Goal: Find specific page/section: Find specific page/section

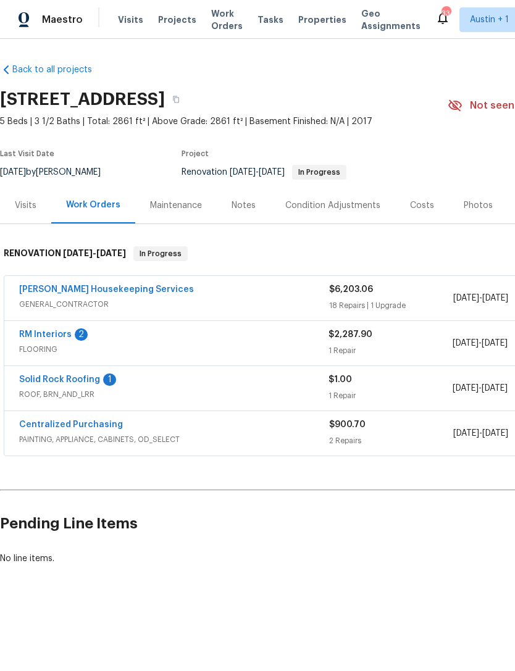
click at [307, 25] on span "Properties" at bounding box center [322, 20] width 48 height 12
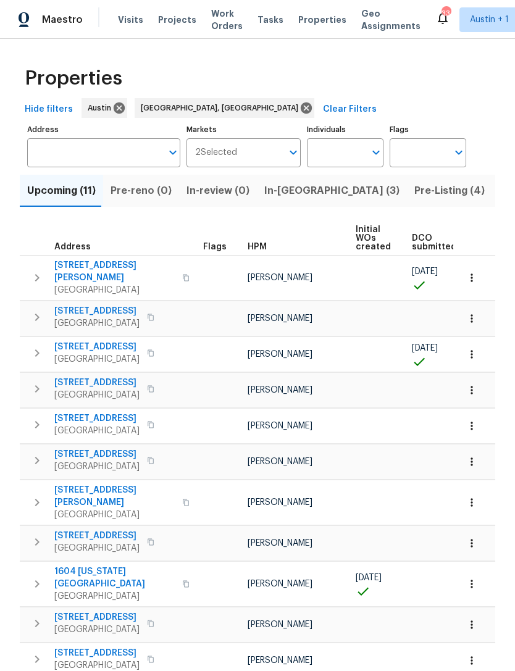
click at [285, 188] on span "In-reno (3)" at bounding box center [331, 190] width 135 height 17
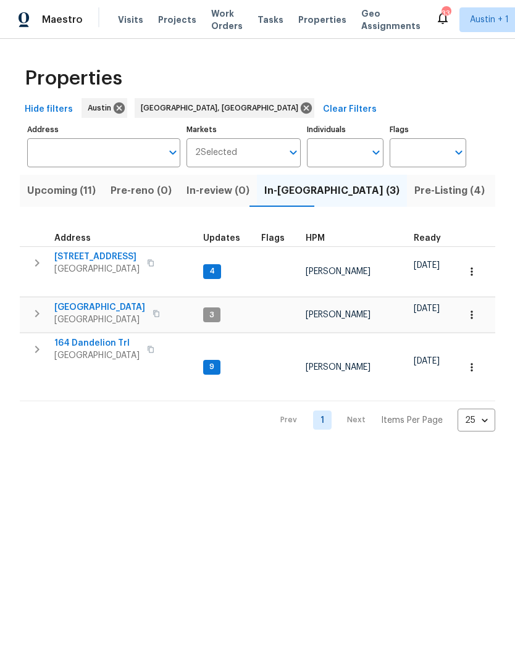
click at [414, 199] on span "Pre-Listing (4)" at bounding box center [449, 190] width 70 height 17
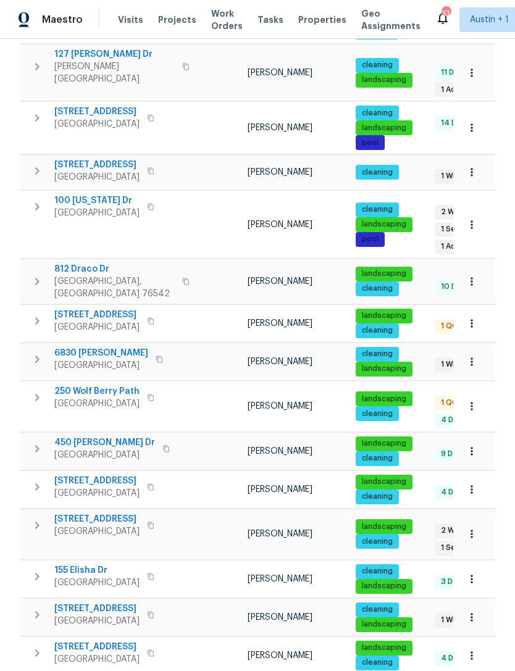
scroll to position [40, 0]
click at [485, 641] on body "Maestro Visits Projects Work Orders Tasks Properties Geo Assignments 33 Austin …" at bounding box center [257, 335] width 515 height 671
click at [478, 635] on li "100" at bounding box center [475, 637] width 57 height 37
type input "100"
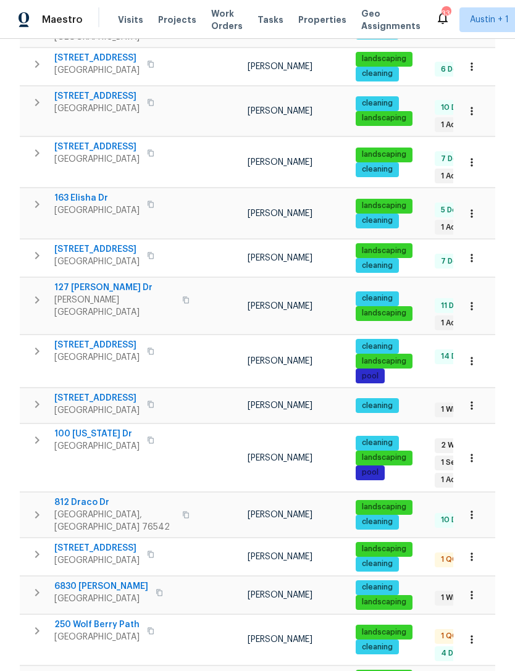
scroll to position [365, 0]
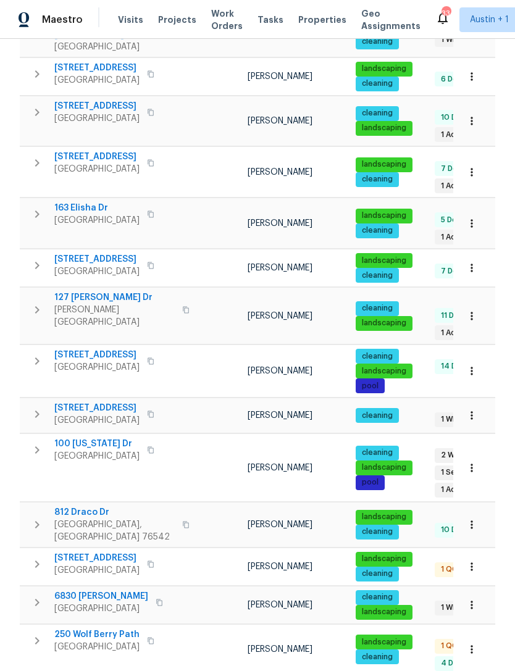
click at [88, 202] on span "163 Elisha Dr" at bounding box center [96, 208] width 85 height 12
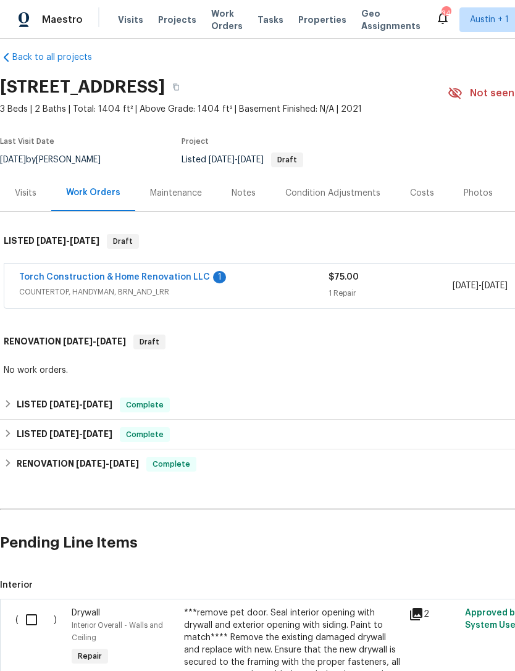
scroll to position [12, 0]
click at [28, 196] on div "Visits" at bounding box center [26, 193] width 22 height 12
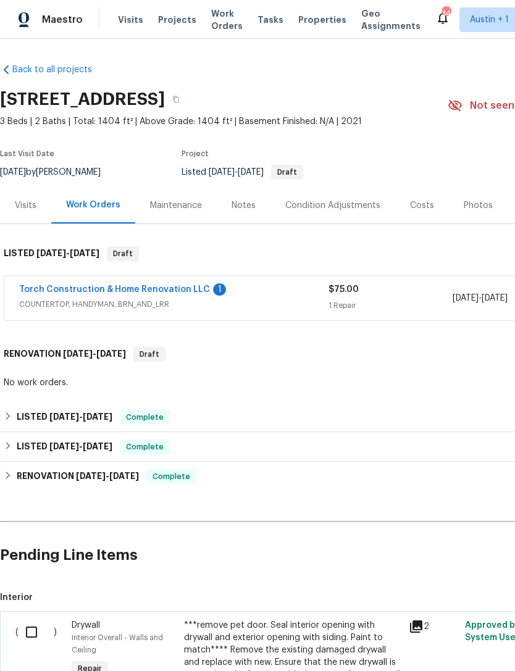
click at [154, 291] on link "Torch Construction & Home Renovation LLC" at bounding box center [114, 289] width 191 height 9
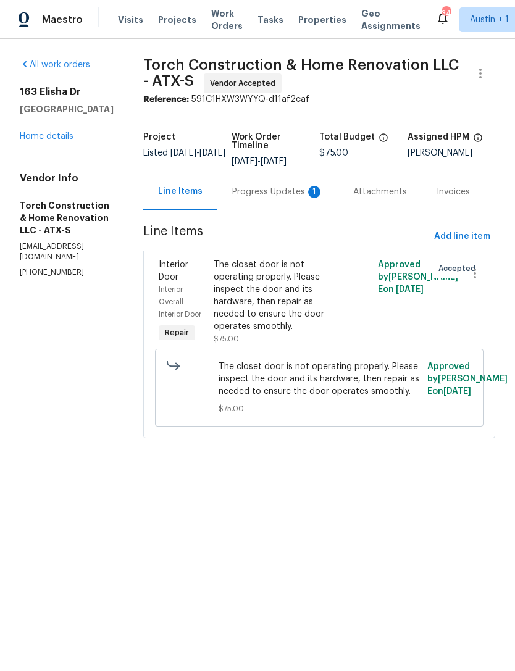
click at [289, 291] on div "The closet door is not operating properly. Please inspect the door and its hard…" at bounding box center [279, 296] width 130 height 74
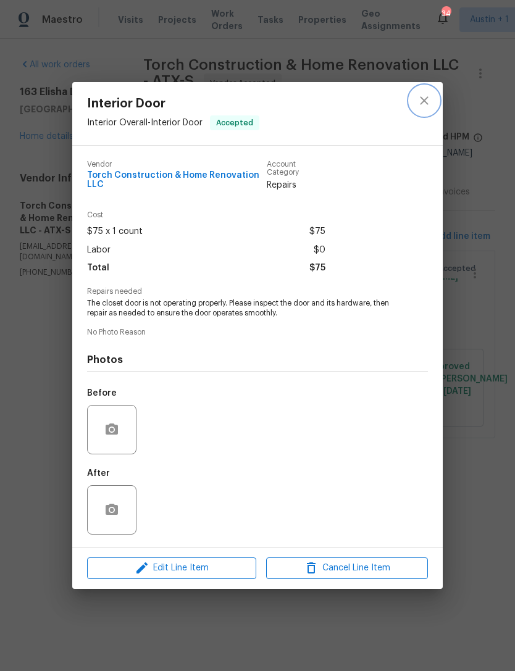
click at [431, 96] on button "close" at bounding box center [424, 101] width 30 height 30
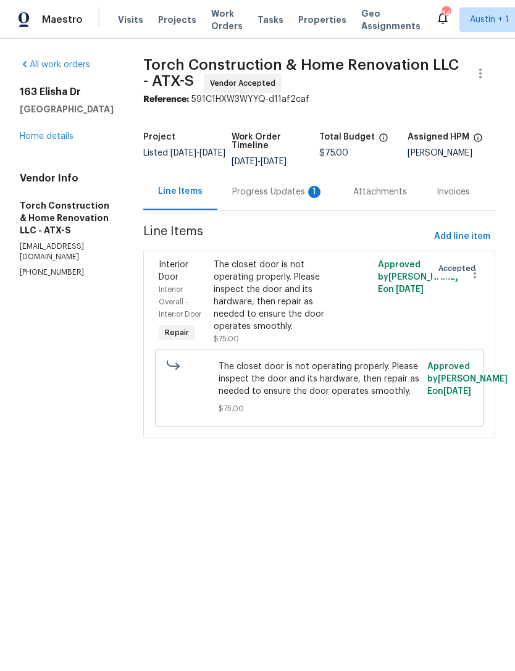
click at [69, 67] on link "All work orders" at bounding box center [55, 64] width 70 height 9
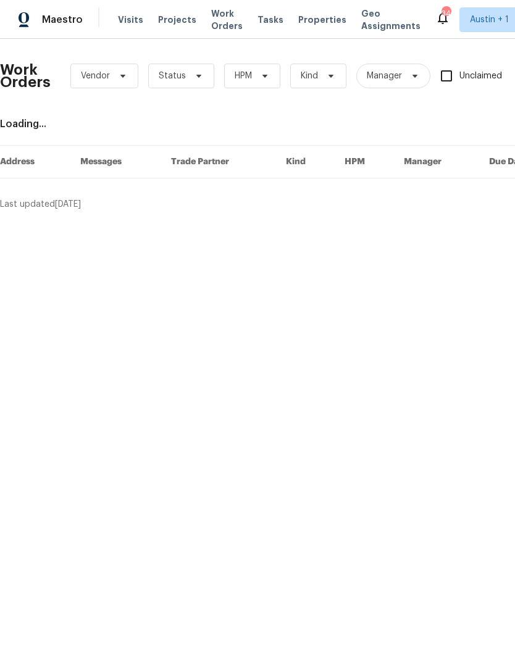
click at [313, 15] on span "Properties" at bounding box center [322, 20] width 48 height 12
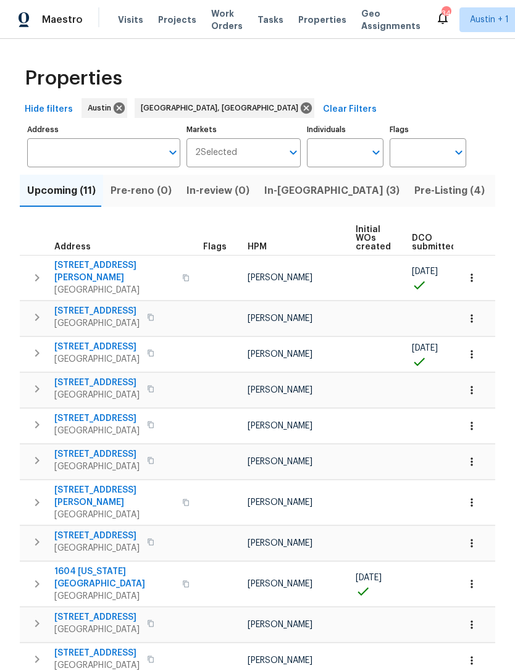
click at [414, 189] on span "Pre-Listing (4)" at bounding box center [449, 190] width 70 height 17
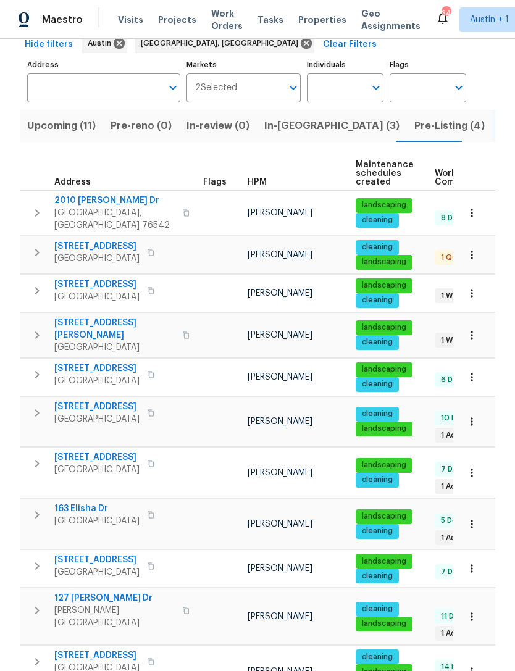
scroll to position [80, 0]
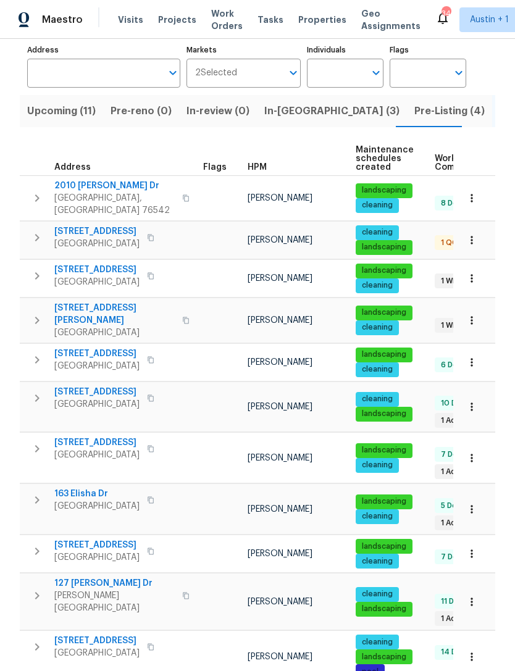
click at [35, 488] on button "button" at bounding box center [37, 500] width 25 height 25
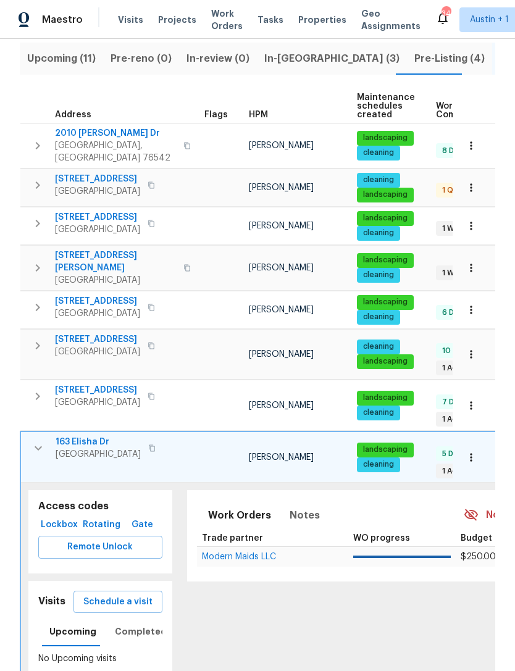
scroll to position [166, 0]
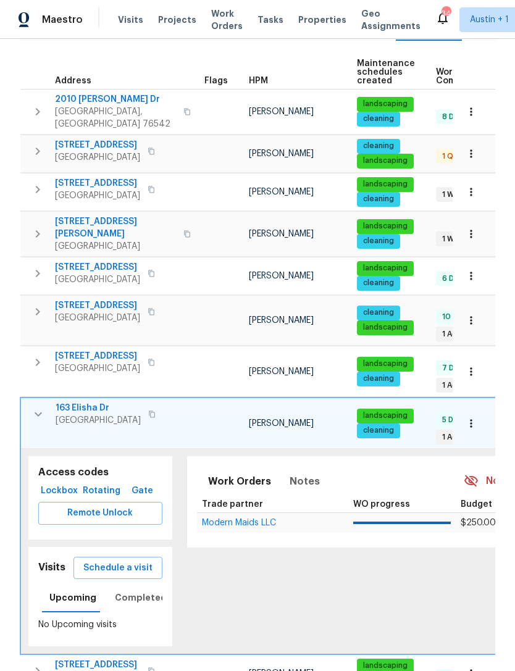
click at [65, 483] on span "Lockbox" at bounding box center [59, 490] width 32 height 15
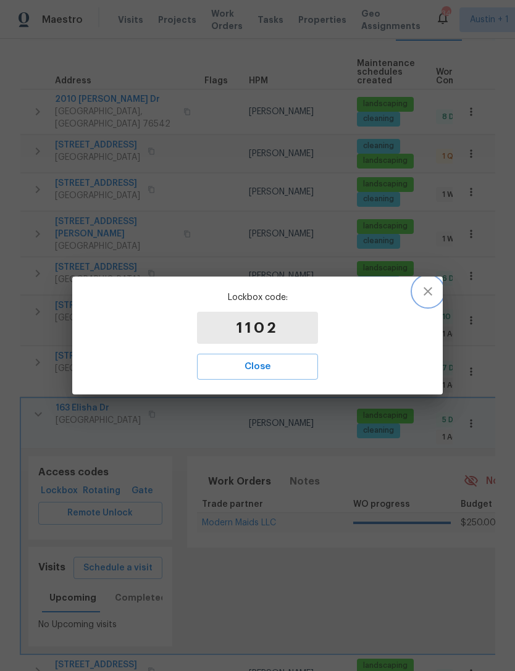
click at [429, 292] on icon "button" at bounding box center [427, 291] width 9 height 9
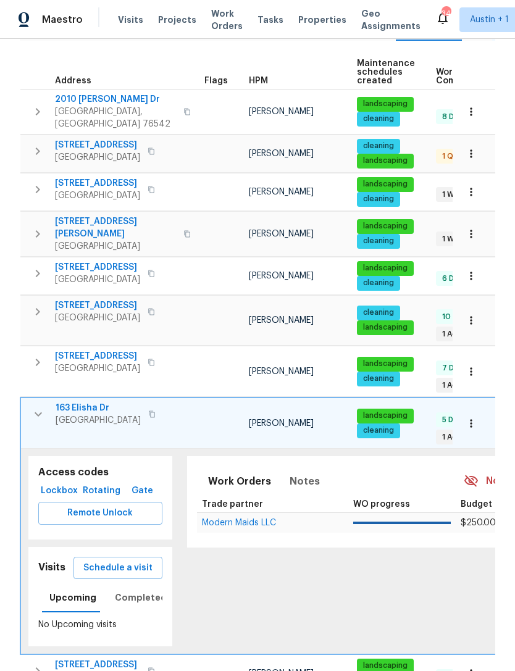
click at [38, 407] on icon "button" at bounding box center [38, 414] width 15 height 15
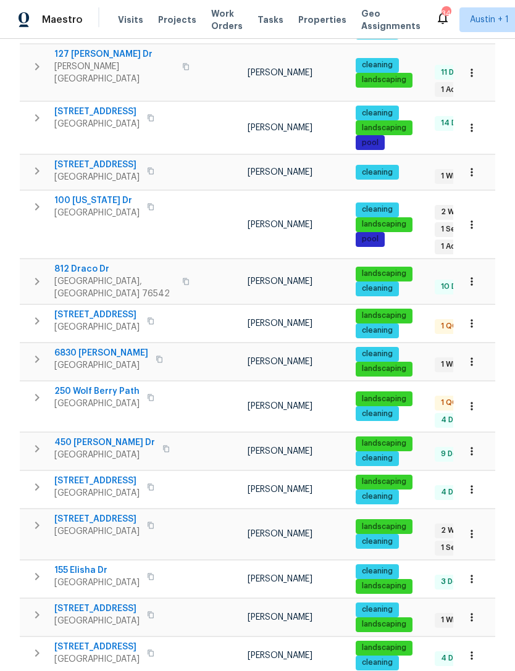
scroll to position [40, 0]
click at [486, 638] on body "Maestro Visits Projects Work Orders Tasks Properties Geo Assignments 34 Austin …" at bounding box center [257, 335] width 515 height 671
click at [472, 641] on li "100" at bounding box center [475, 637] width 57 height 37
type input "100"
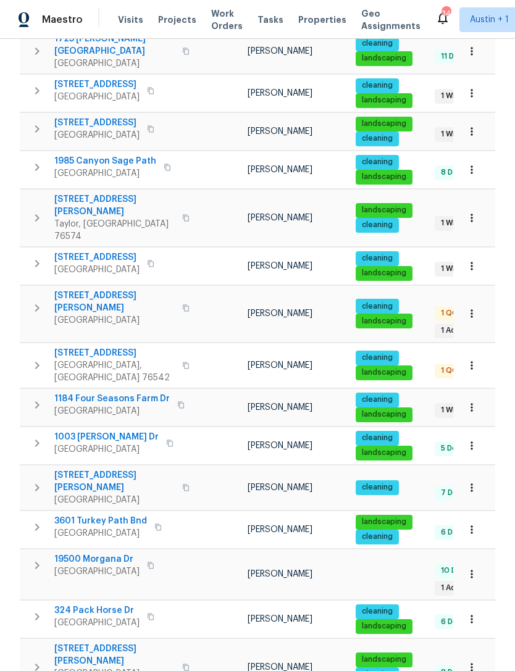
scroll to position [40, 0]
click at [36, 301] on icon "button" at bounding box center [37, 308] width 15 height 15
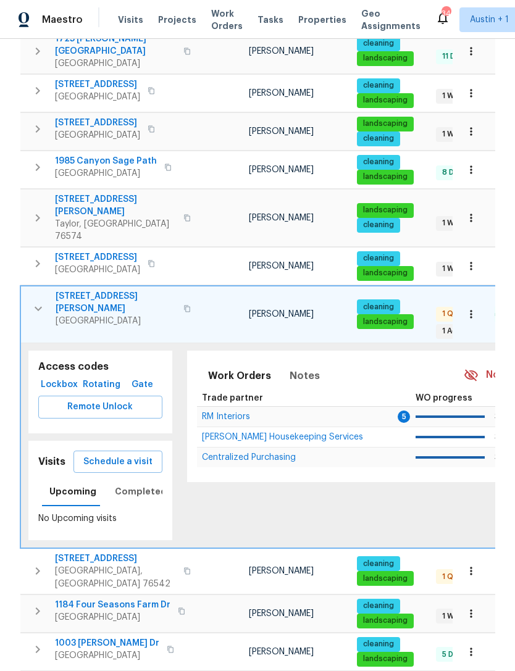
click at [70, 399] on span "Remote Unlock" at bounding box center [100, 406] width 104 height 15
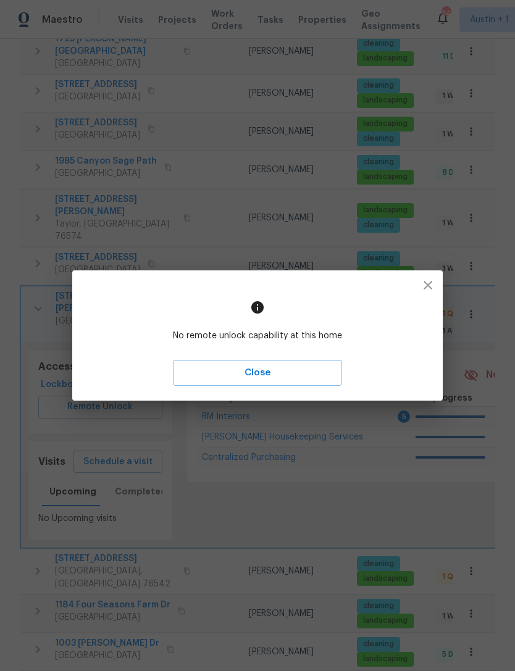
click at [429, 286] on icon "button" at bounding box center [427, 285] width 9 height 9
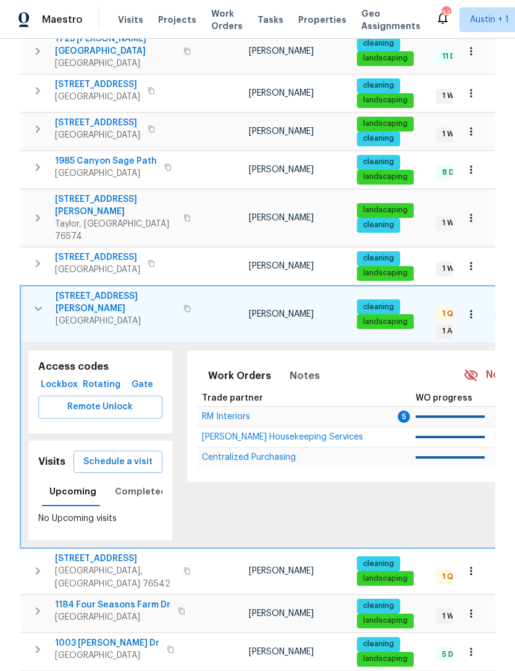
click at [136, 454] on span "Schedule a visit" at bounding box center [117, 461] width 69 height 15
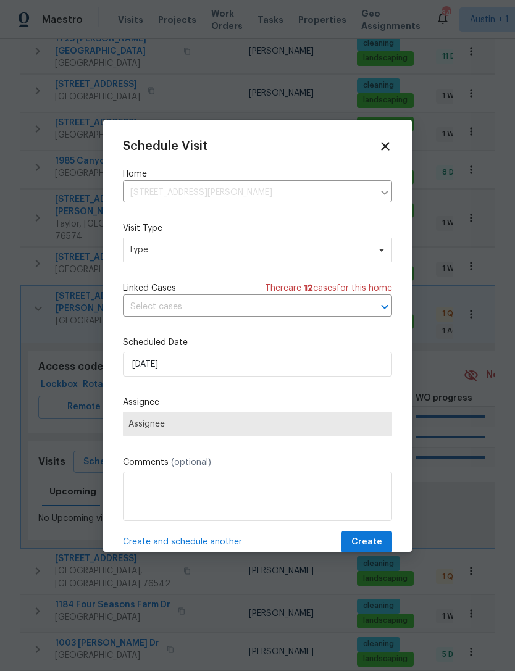
click at [385, 143] on icon at bounding box center [385, 146] width 14 height 14
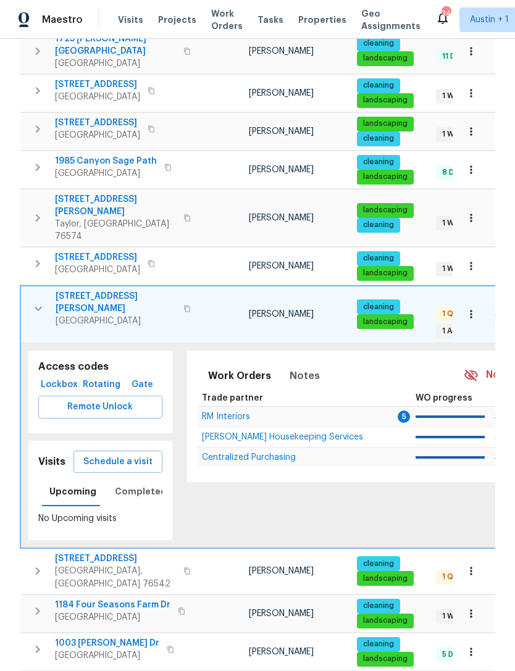
click at [65, 377] on span "Lockbox" at bounding box center [59, 384] width 32 height 15
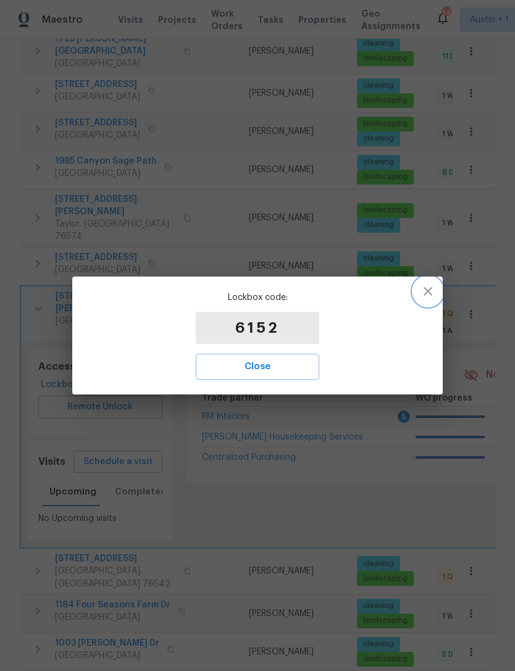
click at [433, 291] on icon "button" at bounding box center [427, 291] width 15 height 15
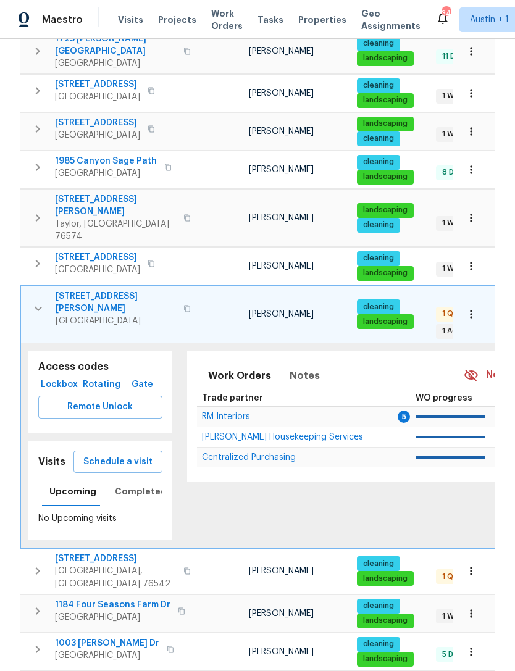
click at [94, 290] on span "[STREET_ADDRESS][PERSON_NAME]" at bounding box center [116, 302] width 120 height 25
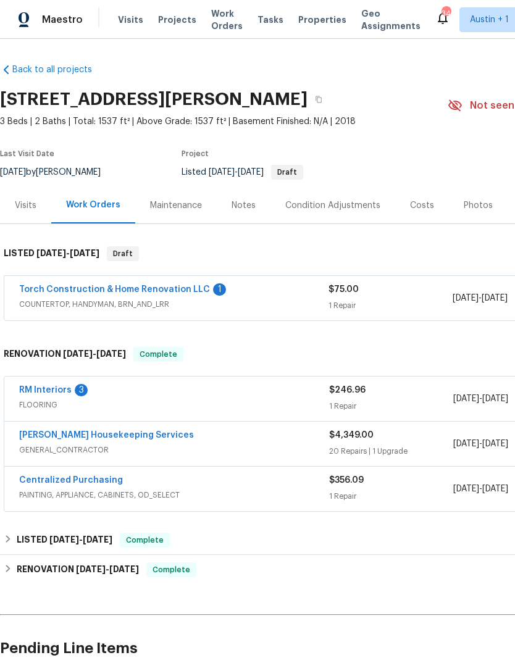
click at [158, 290] on link "Torch Construction & Home Renovation LLC" at bounding box center [114, 289] width 191 height 9
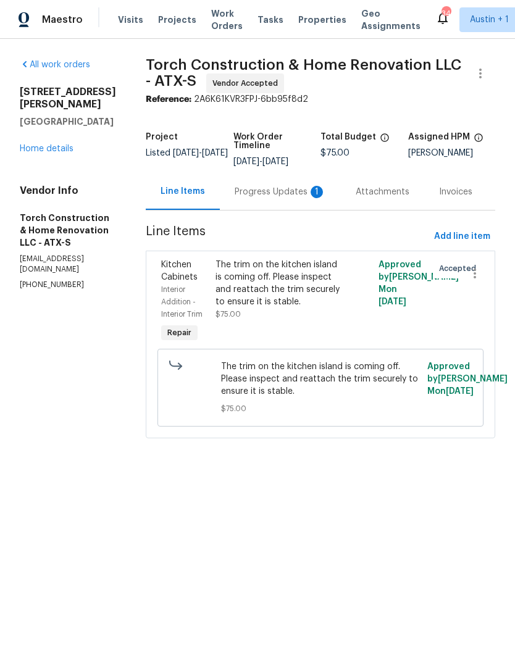
click at [72, 144] on link "Home details" at bounding box center [47, 148] width 54 height 9
